Goal: Communication & Community: Answer question/provide support

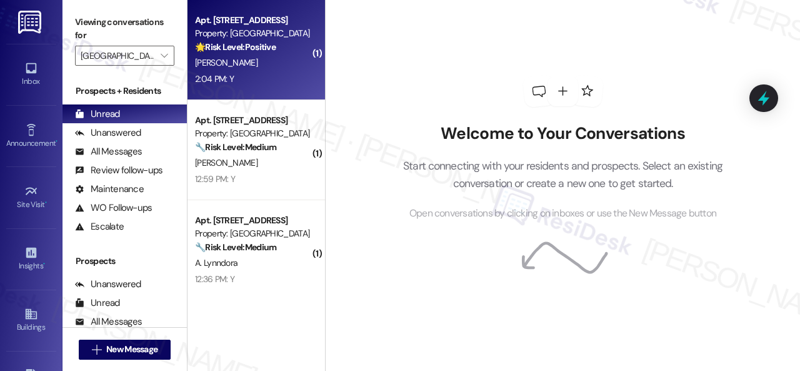
click at [276, 81] on div "2:04 PM: Y 2:04 PM: Y" at bounding box center [253, 79] width 118 height 16
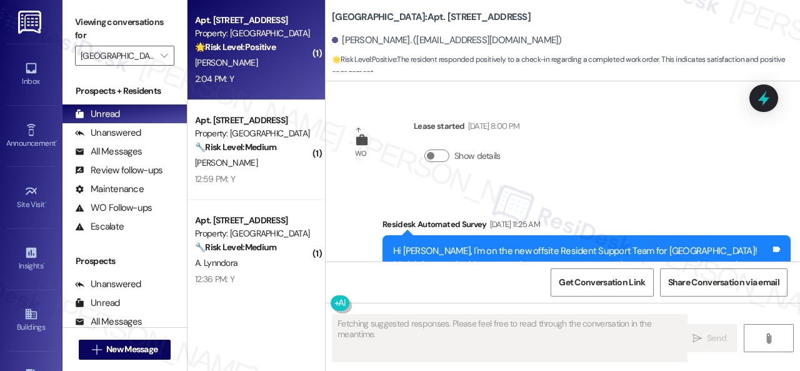
scroll to position [12484, 0]
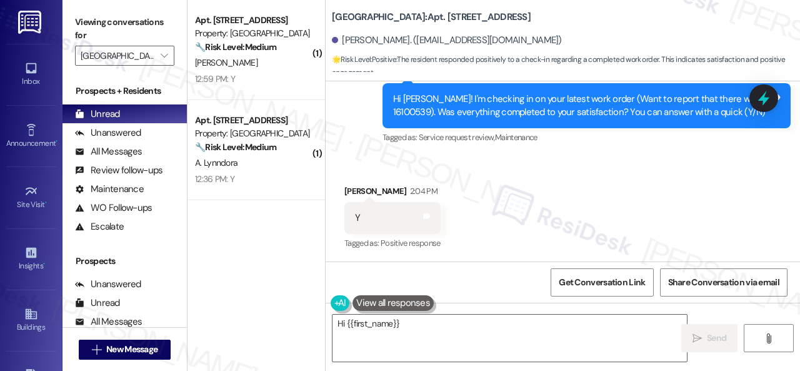
drag, startPoint x: 366, startPoint y: 145, endPoint x: 366, endPoint y: 167, distance: 21.9
click at [366, 145] on div "Survey, sent via SMS Residesk Automated Survey 12:26 PM Hi [PERSON_NAME]! I'm c…" at bounding box center [563, 96] width 474 height 119
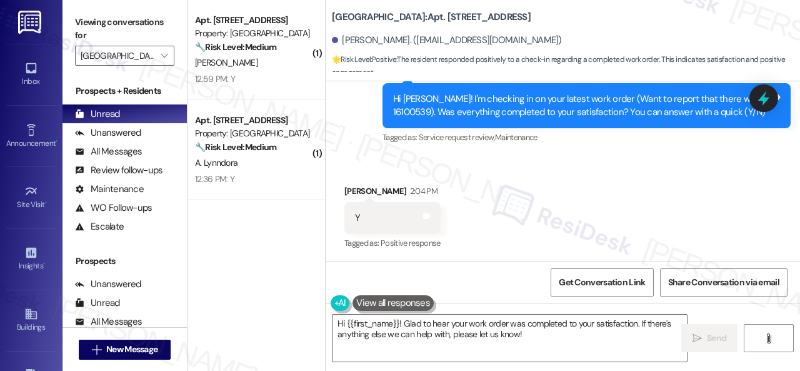
click at [272, 298] on div "( 1 ) Apt. 0809, 1 [GEOGRAPHIC_DATA] Property: [GEOGRAPHIC_DATA] 🔧 Risk Level: …" at bounding box center [493, 185] width 612 height 371
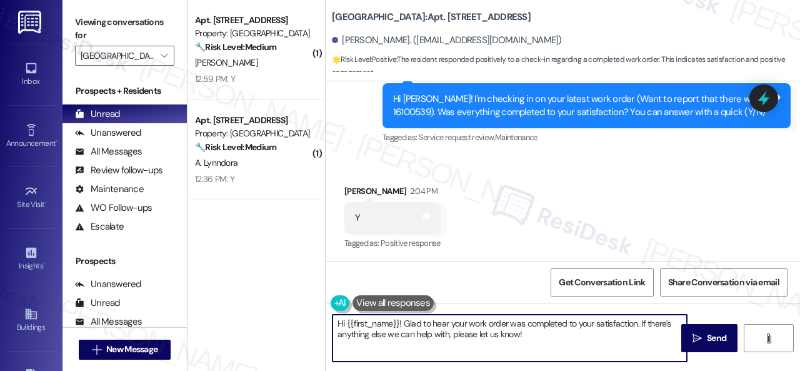
paste textarea "We're glad to hear everything’s taken care of. If your experience at {{property…"
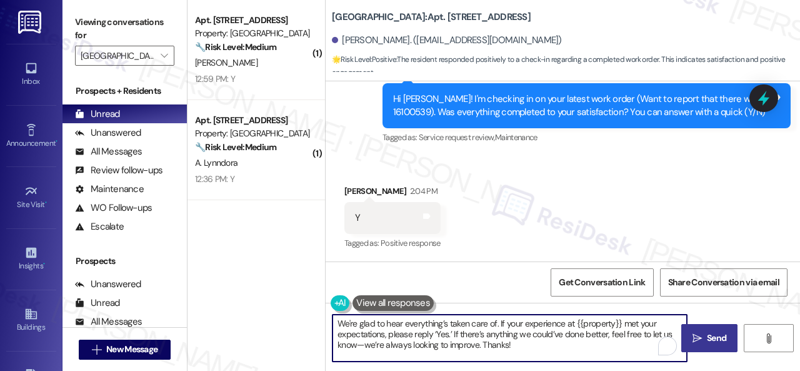
type textarea "We're glad to hear everything’s taken care of. If your experience at {{property…"
click at [696, 343] on span " Send" at bounding box center [709, 337] width 39 height 13
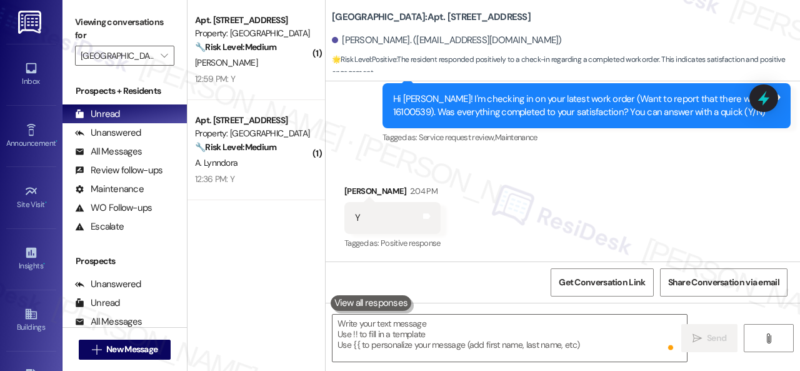
scroll to position [12599, 0]
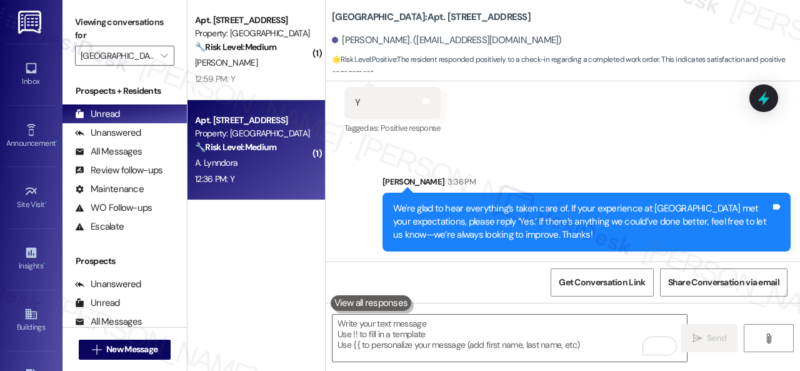
click at [290, 172] on div "12:36 PM: Y 12:36 PM: Y" at bounding box center [253, 179] width 118 height 16
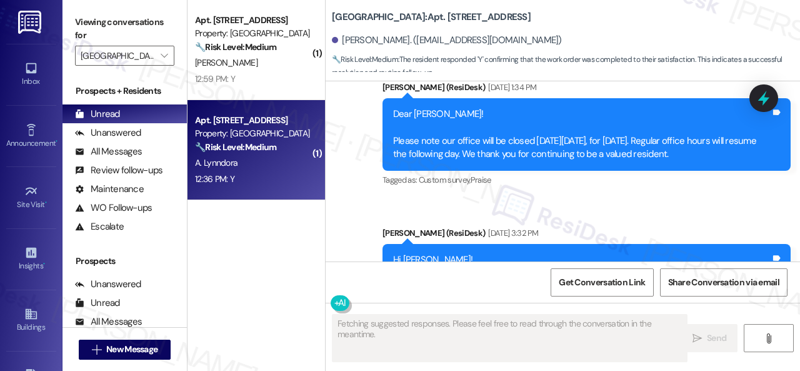
scroll to position [11241, 0]
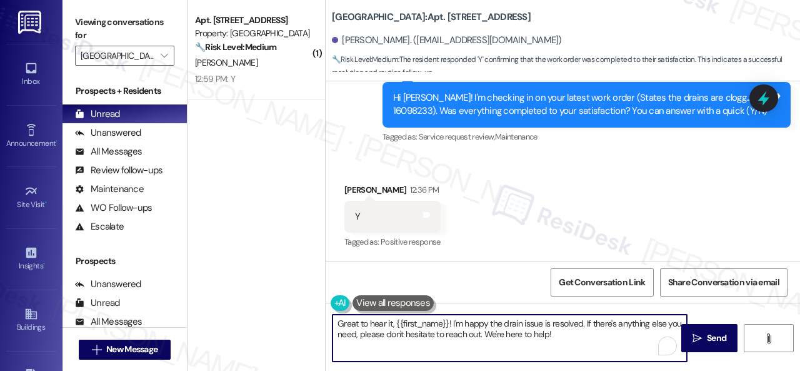
drag, startPoint x: 311, startPoint y: 292, endPoint x: 308, endPoint y: 286, distance: 7.6
click at [257, 278] on div "( 1 ) Apt. 0809, 1 [GEOGRAPHIC_DATA] Property: [GEOGRAPHIC_DATA] 🔧 Risk Level: …" at bounding box center [493, 185] width 612 height 371
paste textarea "We're glad to hear everything’s taken care of. If your experience at {{property…"
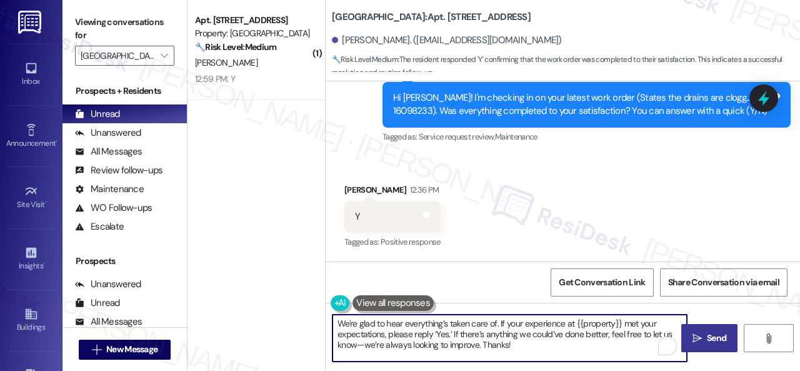
type textarea "We're glad to hear everything’s taken care of. If your experience at {{property…"
click at [704, 336] on span "Send" at bounding box center [716, 337] width 24 height 13
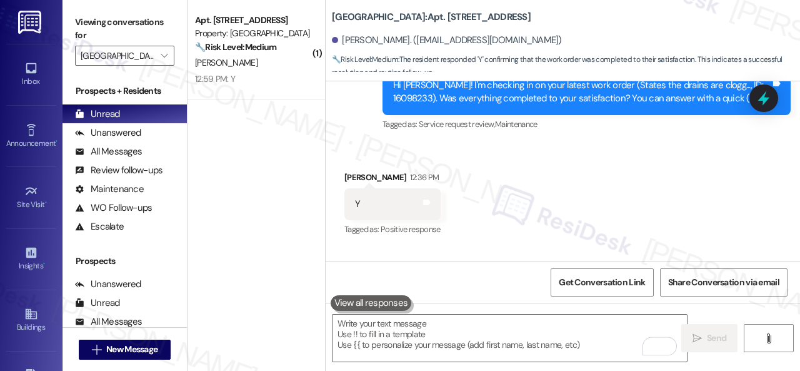
scroll to position [11356, 0]
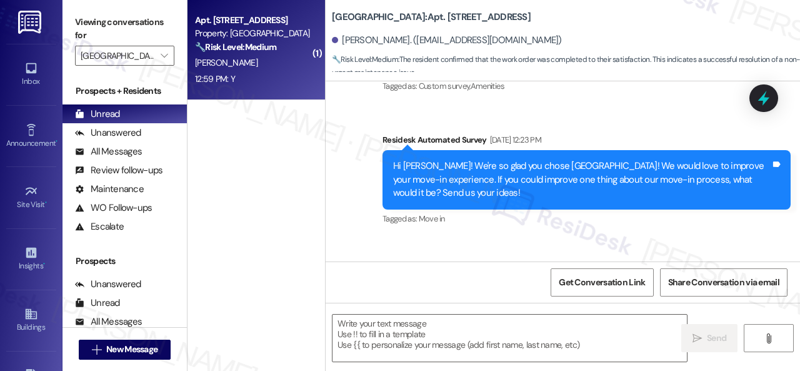
type textarea "Fetching suggested responses. Please feel free to read through the conversation…"
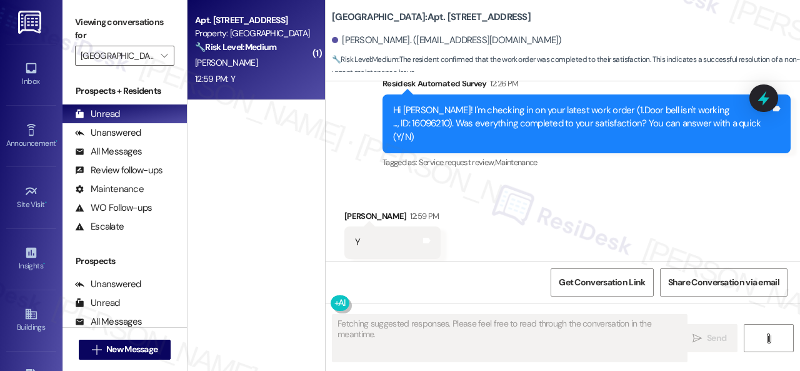
scroll to position [524, 0]
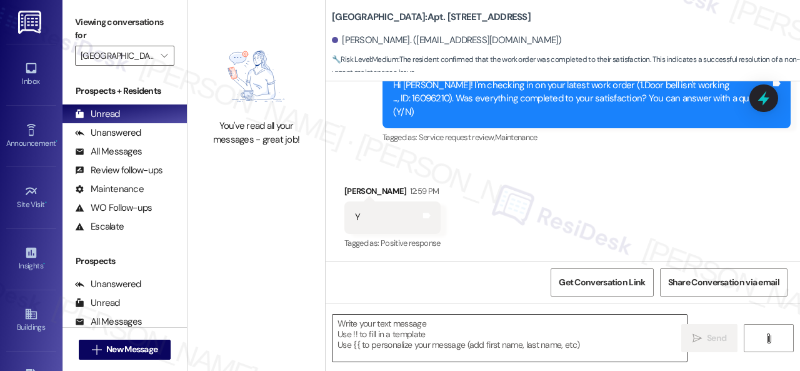
click at [459, 329] on textarea at bounding box center [509, 337] width 354 height 47
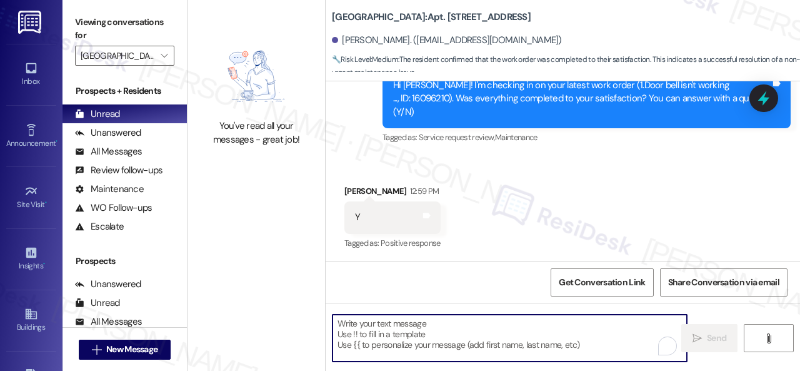
paste textarea "We're glad to hear everything’s taken care of. If your experience at {{property…"
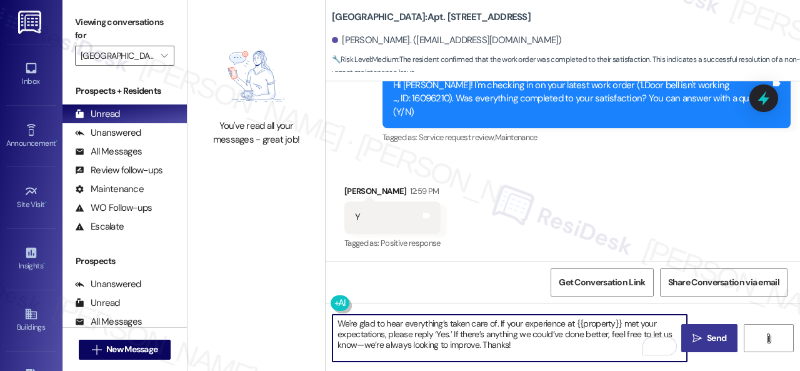
type textarea "We're glad to hear everything’s taken care of. If your experience at {{property…"
click at [699, 338] on span " Send" at bounding box center [709, 337] width 39 height 13
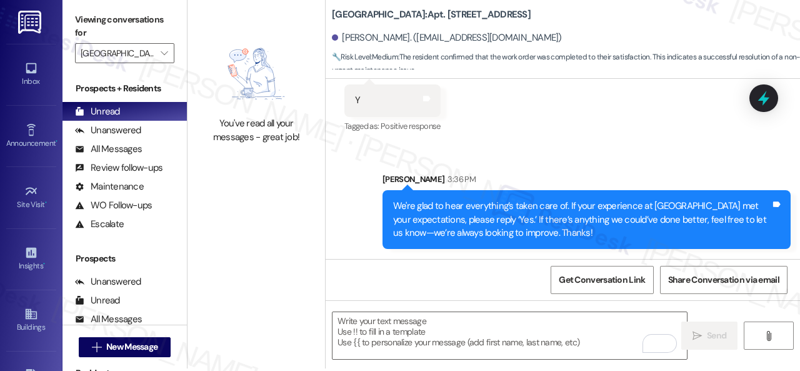
scroll to position [4, 0]
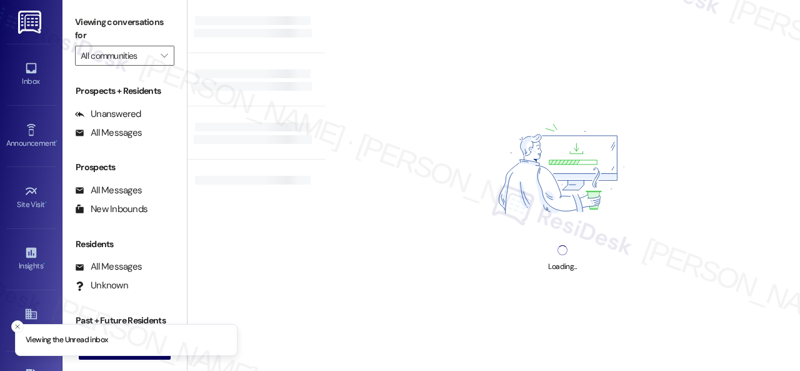
type input "[GEOGRAPHIC_DATA]"
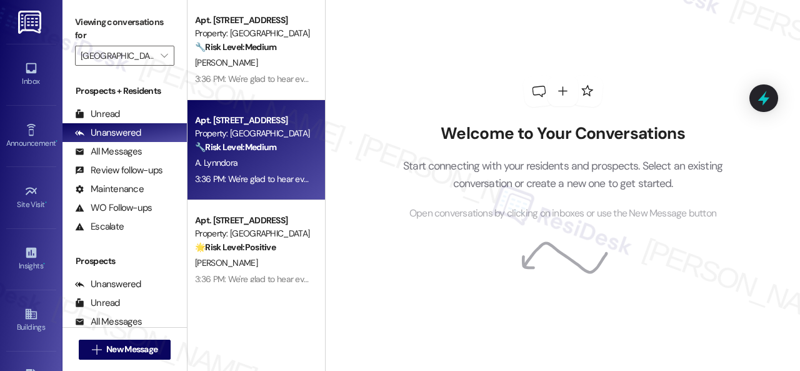
scroll to position [17, 0]
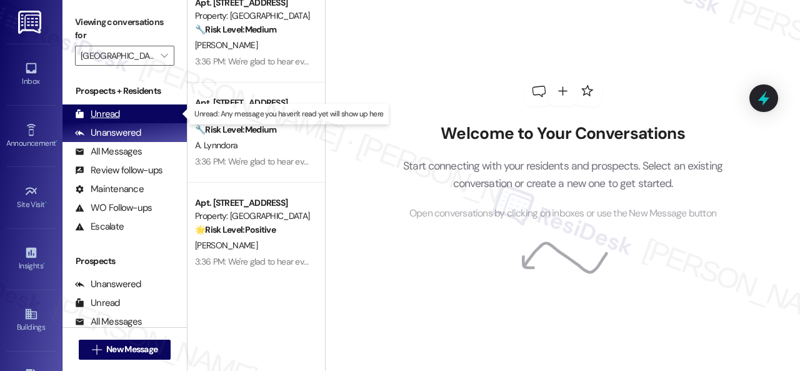
click at [100, 110] on div "Unread" at bounding box center [97, 113] width 45 height 13
